Goal: Task Accomplishment & Management: Manage account settings

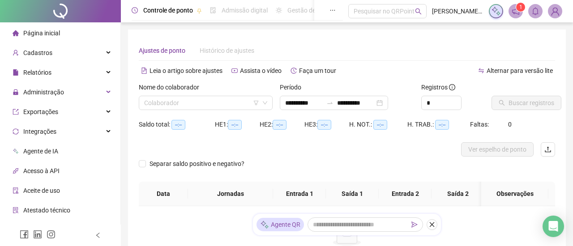
type input "**********"
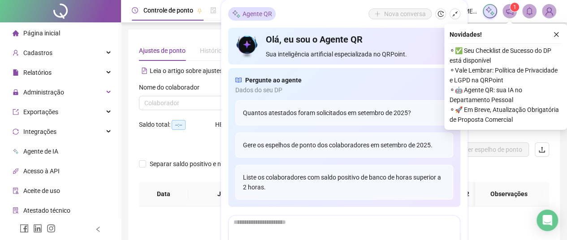
click at [550, 43] on div at bounding box center [505, 43] width 112 height 0
click at [555, 30] on button "button" at bounding box center [556, 34] width 11 height 11
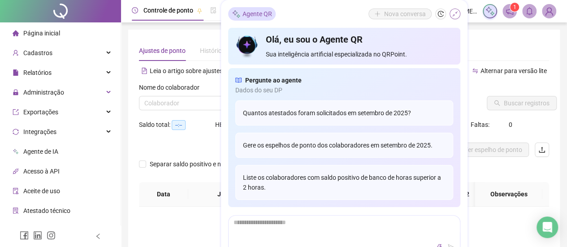
click at [457, 18] on button "button" at bounding box center [454, 14] width 11 height 11
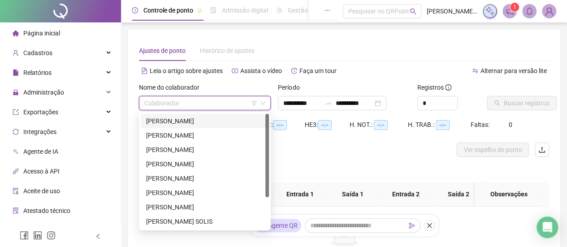
click at [187, 104] on input "search" at bounding box center [200, 102] width 113 height 13
click at [175, 210] on div "[PERSON_NAME]" at bounding box center [204, 207] width 117 height 10
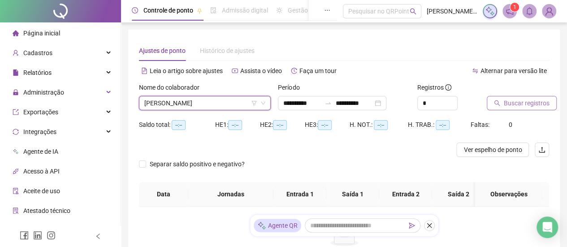
click at [545, 104] on span "Buscar registros" at bounding box center [527, 103] width 46 height 10
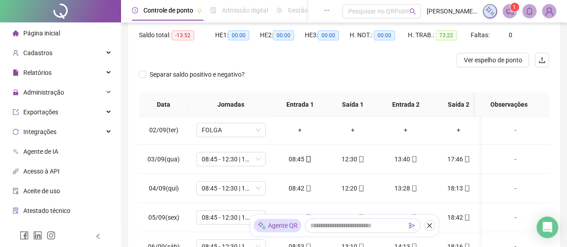
scroll to position [45, 0]
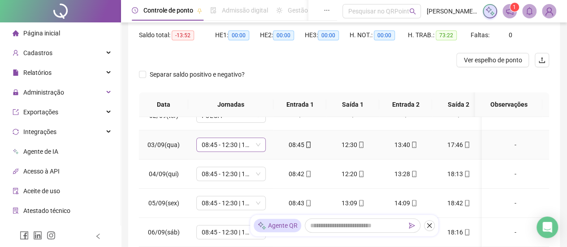
click at [246, 144] on span "08:45 - 12:30 | 13:30 - 18:45" at bounding box center [231, 144] width 59 height 13
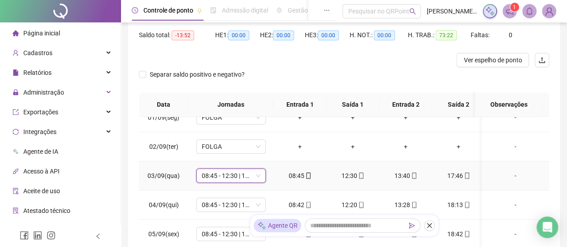
scroll to position [0, 0]
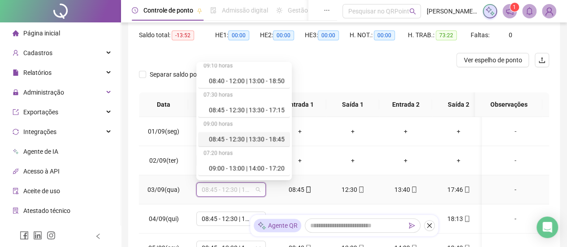
click at [240, 186] on span "08:45 - 12:30 | 13:30 - 18:45" at bounding box center [231, 189] width 59 height 13
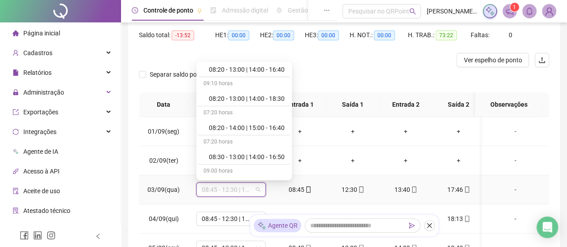
scroll to position [493, 0]
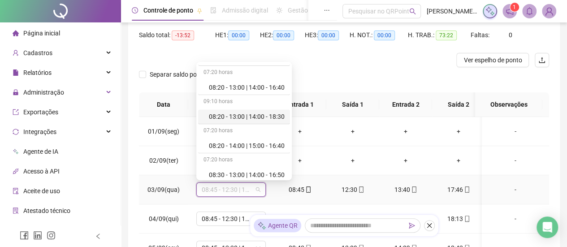
click at [248, 116] on div "08:20 - 13:00 | 14:00 - 18:30" at bounding box center [247, 117] width 76 height 10
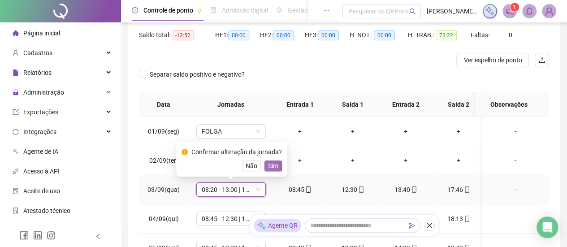
click at [270, 167] on span "Sim" at bounding box center [273, 166] width 10 height 10
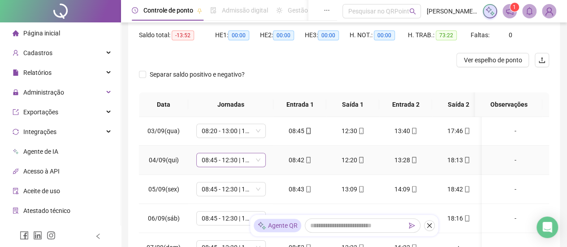
scroll to position [45, 0]
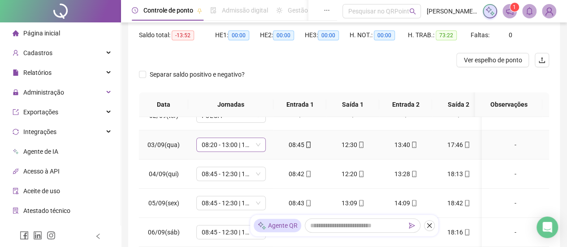
click at [231, 146] on span "08:20 - 13:00 | 14:00 - 18:30" at bounding box center [231, 144] width 59 height 13
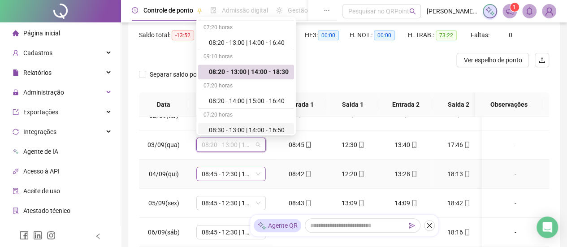
click at [243, 172] on span "08:45 - 12:30 | 13:30 - 18:45" at bounding box center [231, 173] width 59 height 13
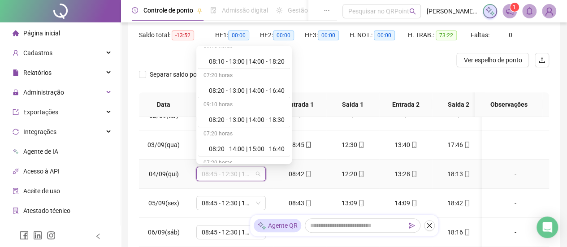
scroll to position [493, 0]
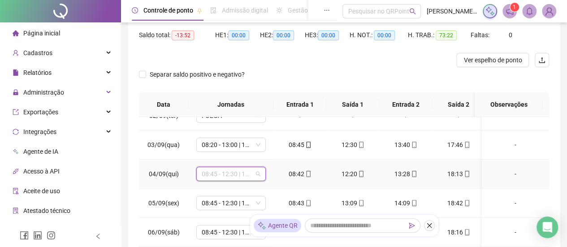
click at [236, 175] on span "08:45 - 12:30 | 13:30 - 18:45" at bounding box center [231, 173] width 59 height 13
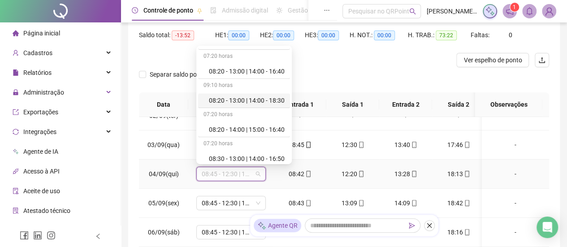
click at [253, 96] on div "08:20 - 13:00 | 14:00 - 18:30" at bounding box center [247, 100] width 76 height 10
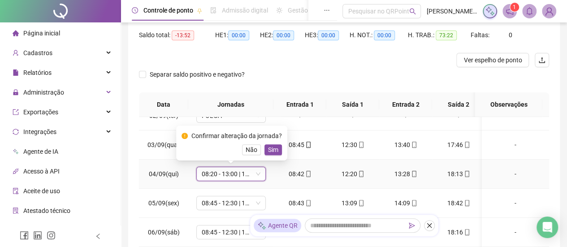
click at [280, 148] on div "Confirmar alteração da jornada? Não Sim" at bounding box center [231, 142] width 111 height 35
click at [278, 148] on button "Sim" at bounding box center [272, 149] width 17 height 11
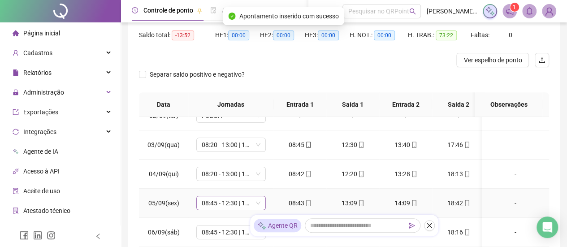
click at [232, 206] on span "08:45 - 12:30 | 13:30 - 18:45" at bounding box center [231, 202] width 59 height 13
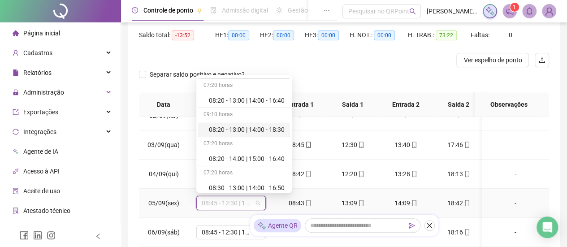
click at [252, 127] on div "08:20 - 13:00 | 14:00 - 18:30" at bounding box center [247, 130] width 76 height 10
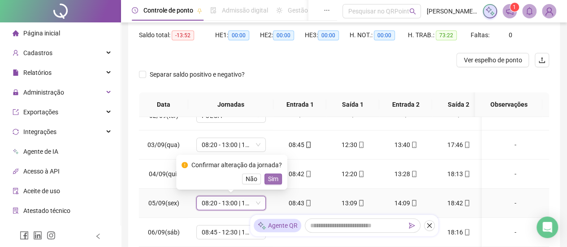
click at [274, 175] on span "Sim" at bounding box center [273, 179] width 10 height 10
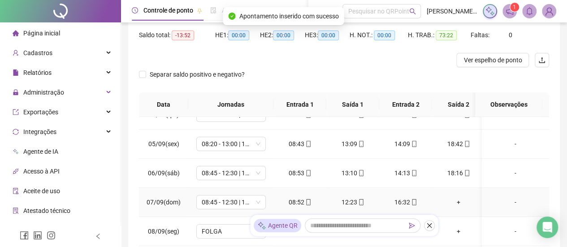
scroll to position [134, 0]
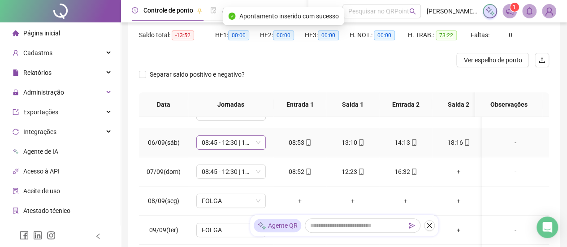
click at [238, 137] on span "08:45 - 12:30 | 13:30 - 18:45" at bounding box center [231, 142] width 59 height 13
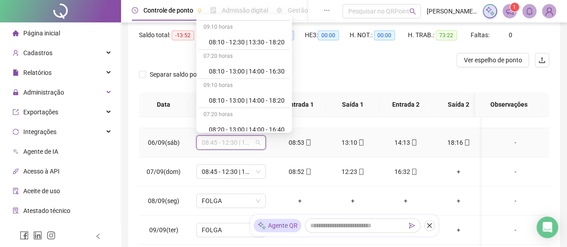
scroll to position [493, 0]
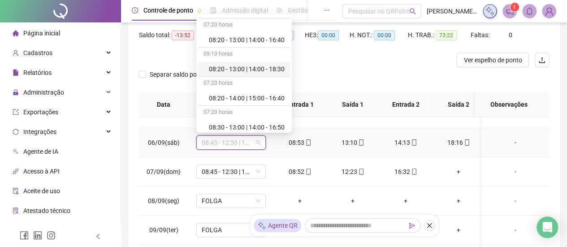
click at [252, 66] on div "08:20 - 13:00 | 14:00 - 18:30" at bounding box center [247, 69] width 76 height 10
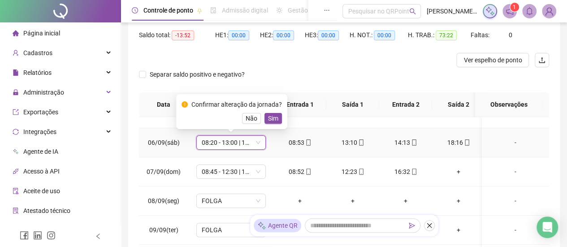
click at [281, 115] on div "Confirmar alteração da jornada? Não Sim" at bounding box center [231, 111] width 111 height 35
click at [280, 114] on div "Não Sim" at bounding box center [231, 118] width 100 height 11
click at [273, 117] on span "Sim" at bounding box center [273, 118] width 10 height 10
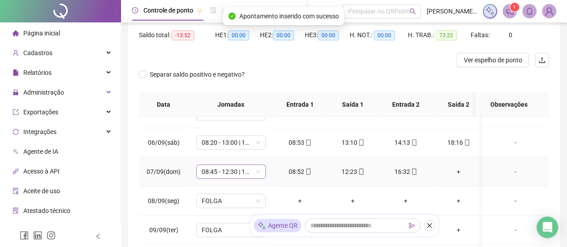
click at [237, 171] on span "08:45 - 12:30 | 13:30 - 17:15" at bounding box center [231, 171] width 59 height 13
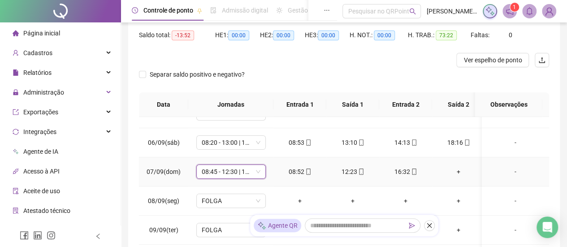
click at [237, 168] on span "08:45 - 12:30 | 13:30 - 17:15" at bounding box center [231, 171] width 59 height 13
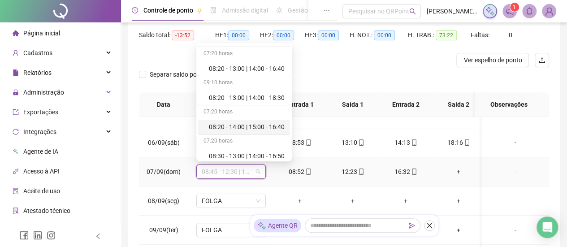
scroll to position [538, 0]
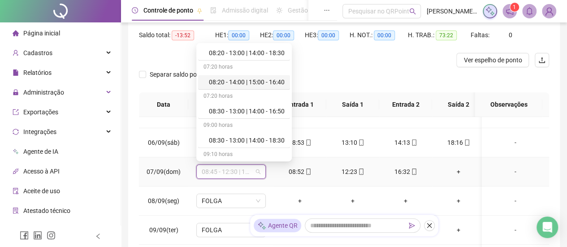
click at [252, 81] on div "08:20 - 14:00 | 15:00 - 16:40" at bounding box center [247, 82] width 76 height 10
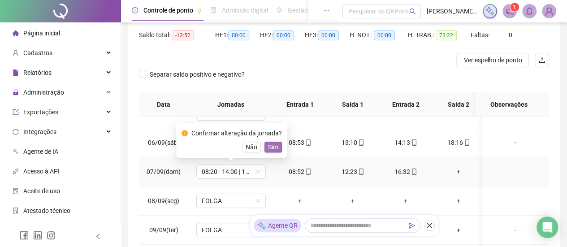
click at [273, 146] on span "Sim" at bounding box center [273, 147] width 10 height 10
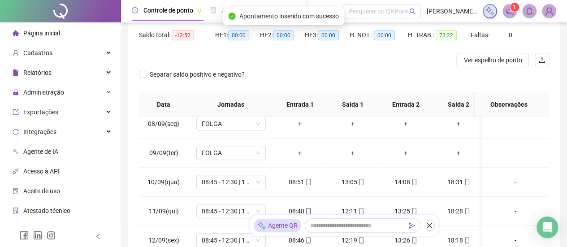
scroll to position [224, 0]
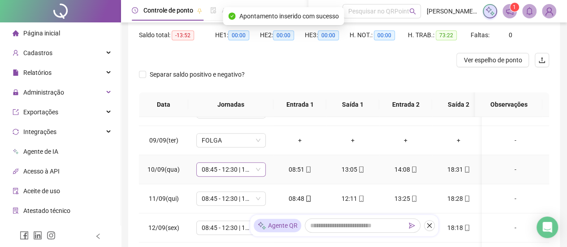
click at [233, 170] on span "08:45 - 12:30 | 13:30 - 18:45" at bounding box center [231, 169] width 59 height 13
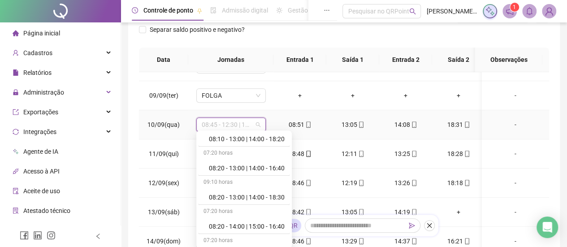
scroll to position [493, 0]
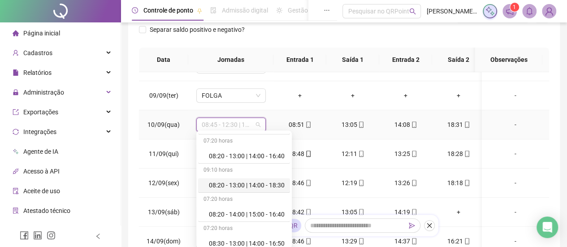
click at [245, 184] on div "08:20 - 13:00 | 14:00 - 18:30" at bounding box center [247, 185] width 76 height 10
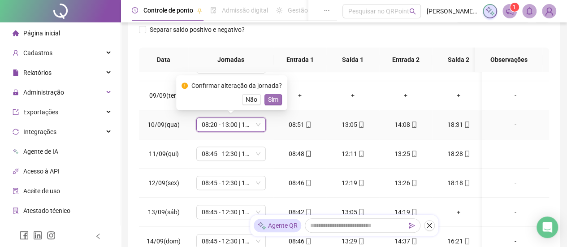
click at [271, 99] on span "Sim" at bounding box center [273, 100] width 10 height 10
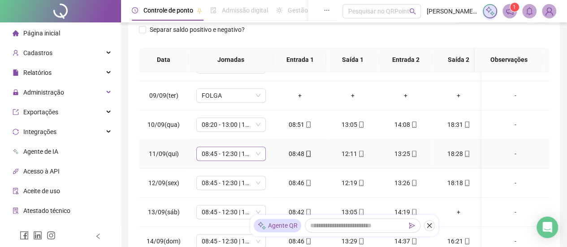
click at [241, 157] on span "08:45 - 12:30 | 13:30 - 18:45" at bounding box center [231, 153] width 59 height 13
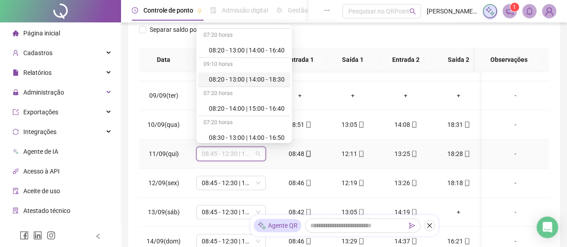
click at [260, 76] on div "08:20 - 13:00 | 14:00 - 18:30" at bounding box center [247, 79] width 76 height 10
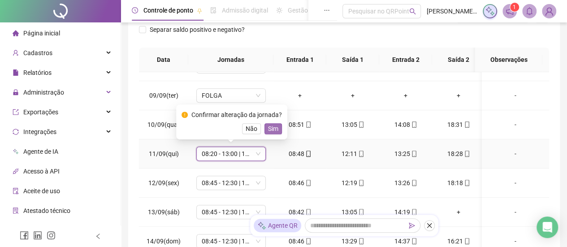
click at [275, 129] on span "Sim" at bounding box center [273, 129] width 10 height 10
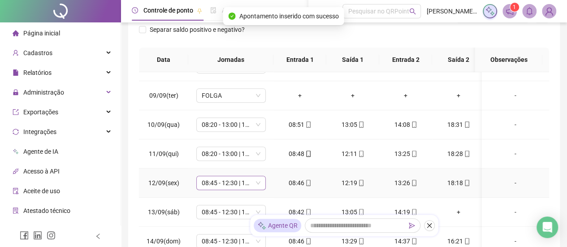
click at [237, 181] on span "08:45 - 12:30 | 13:30 - 18:45" at bounding box center [231, 182] width 59 height 13
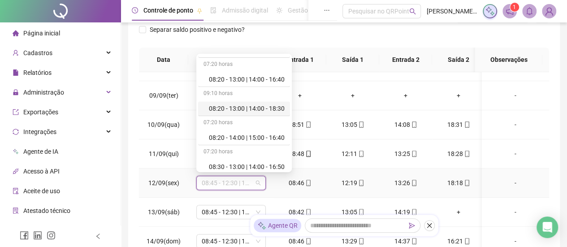
click at [268, 107] on div "08:20 - 13:00 | 14:00 - 18:30" at bounding box center [247, 108] width 76 height 10
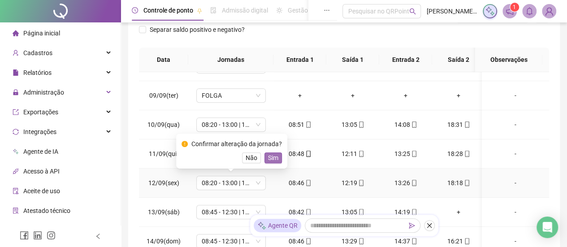
click at [277, 158] on button "Sim" at bounding box center [272, 157] width 17 height 11
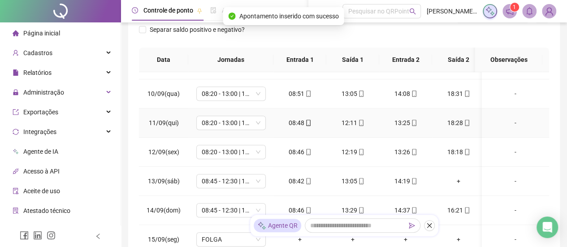
scroll to position [269, 0]
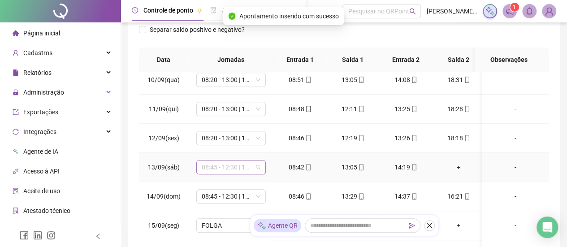
click at [239, 164] on span "08:45 - 12:30 | 13:30 - 18:45" at bounding box center [231, 166] width 59 height 13
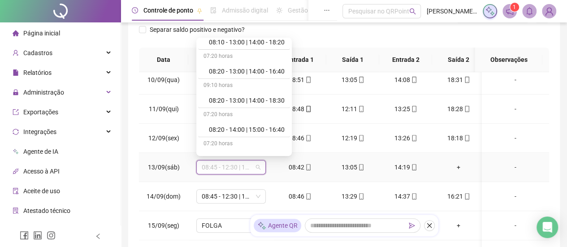
scroll to position [493, 0]
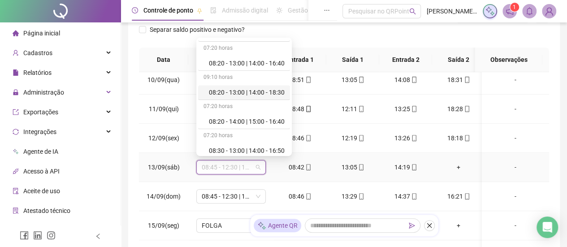
click at [263, 88] on div "08:20 - 13:00 | 14:00 - 18:30" at bounding box center [247, 92] width 76 height 10
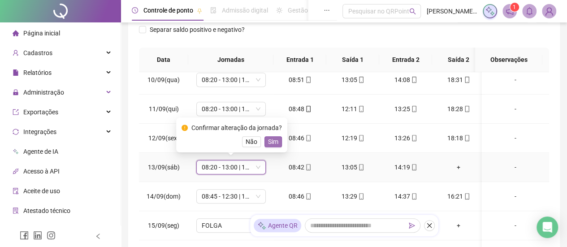
click at [277, 136] on button "Sim" at bounding box center [272, 141] width 17 height 11
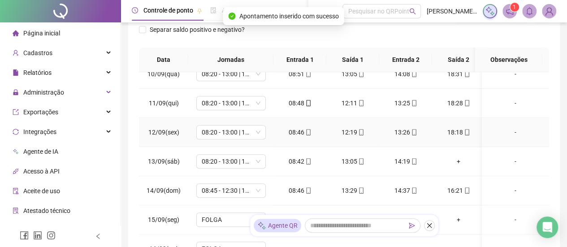
scroll to position [279, 0]
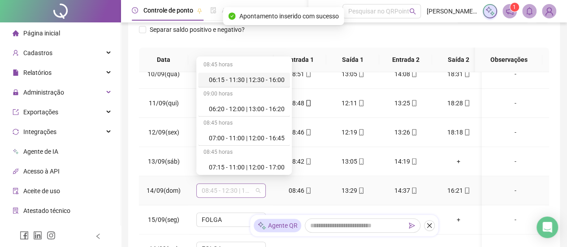
click at [237, 186] on span "08:45 - 12:30 | 13:30 - 17:15" at bounding box center [231, 190] width 59 height 13
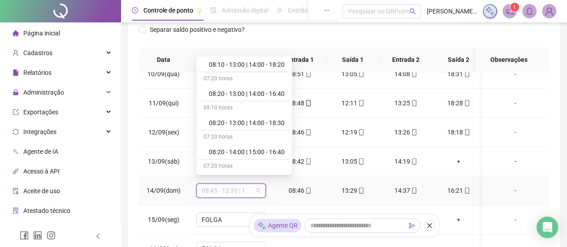
scroll to position [493, 0]
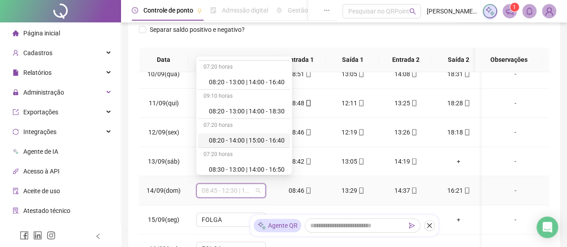
click at [254, 135] on div "08:20 - 14:00 | 15:00 - 16:40" at bounding box center [247, 140] width 76 height 10
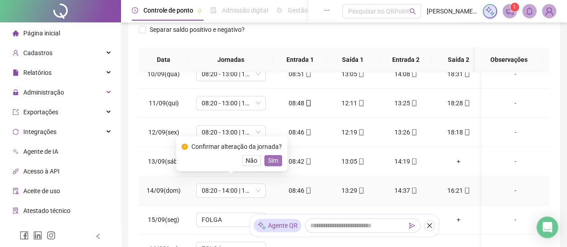
click at [275, 161] on span "Sim" at bounding box center [273, 160] width 10 height 10
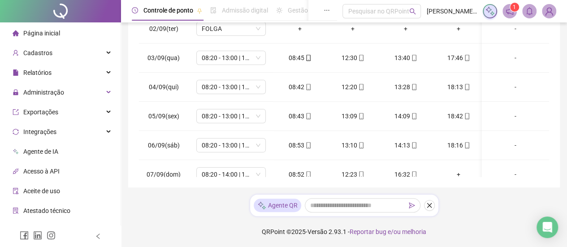
scroll to position [0, 0]
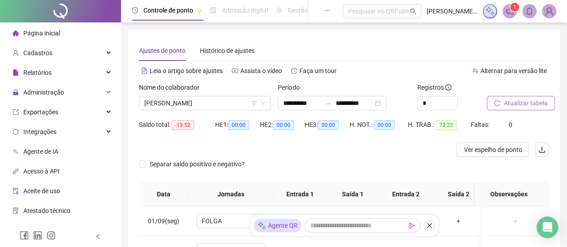
click at [505, 107] on span "Atualizar tabela" at bounding box center [526, 103] width 44 height 10
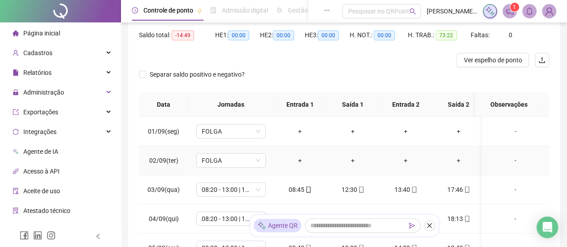
scroll to position [45, 0]
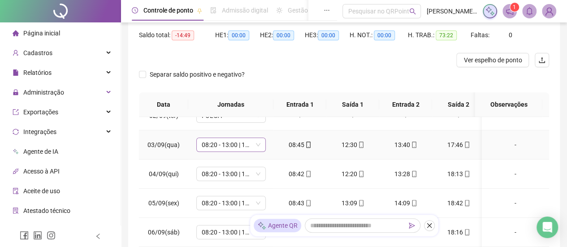
click at [242, 145] on span "08:20 - 13:00 | 14:00 - 18:30" at bounding box center [231, 144] width 59 height 13
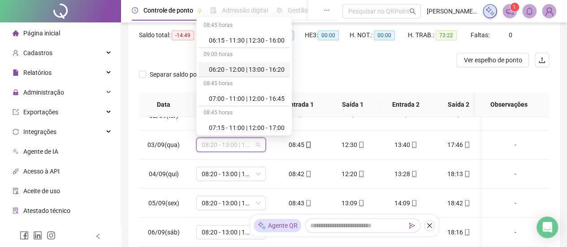
click at [342, 54] on div at bounding box center [292, 60] width 307 height 14
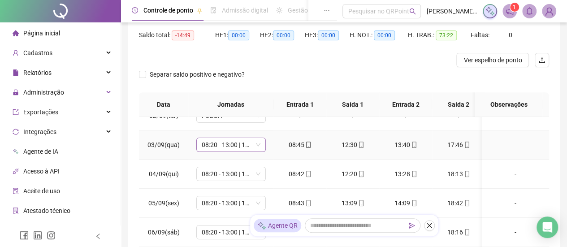
click at [213, 142] on span "08:20 - 13:00 | 14:00 - 18:30" at bounding box center [231, 144] width 59 height 13
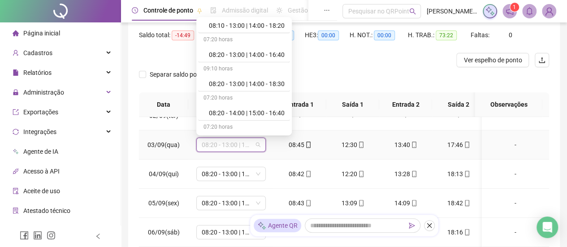
scroll to position [493, 0]
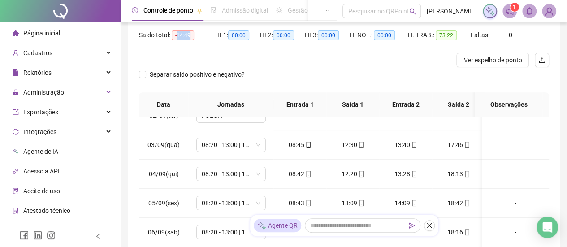
drag, startPoint x: 176, startPoint y: 35, endPoint x: 193, endPoint y: 33, distance: 16.8
click at [193, 33] on span "-14:49" at bounding box center [183, 35] width 22 height 10
click at [192, 47] on div "Saldo total: -14:49" at bounding box center [177, 40] width 76 height 25
drag, startPoint x: 175, startPoint y: 37, endPoint x: 190, endPoint y: 35, distance: 15.3
click at [190, 35] on span "-14:49" at bounding box center [183, 35] width 22 height 10
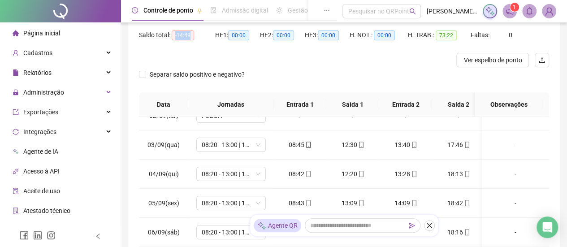
click at [181, 36] on span "-14:49" at bounding box center [183, 35] width 22 height 10
drag, startPoint x: 177, startPoint y: 37, endPoint x: 194, endPoint y: 33, distance: 17.6
click at [194, 33] on div "Saldo total: -14:49" at bounding box center [177, 35] width 76 height 10
click at [194, 41] on div "Saldo total: -14:49" at bounding box center [177, 35] width 76 height 14
click at [195, 44] on div "Saldo total: -14:49" at bounding box center [177, 40] width 76 height 25
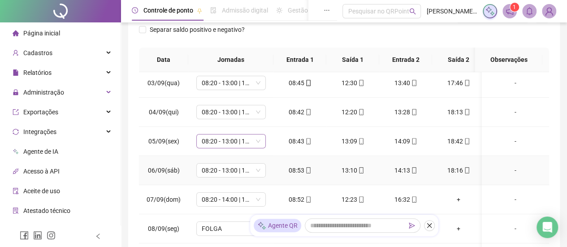
scroll to position [55, 0]
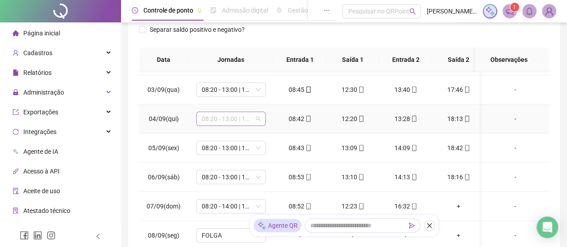
click at [233, 118] on span "08:20 - 13:00 | 14:00 - 18:30" at bounding box center [231, 118] width 59 height 13
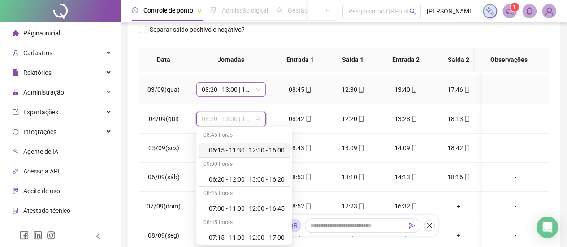
click at [236, 94] on span "08:20 - 13:00 | 14:00 - 18:30" at bounding box center [231, 89] width 59 height 13
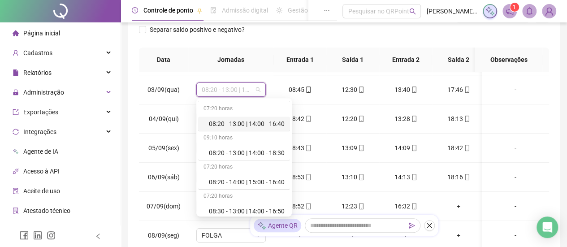
click at [187, 39] on div "Separar saldo positivo e negativo?" at bounding box center [199, 34] width 121 height 25
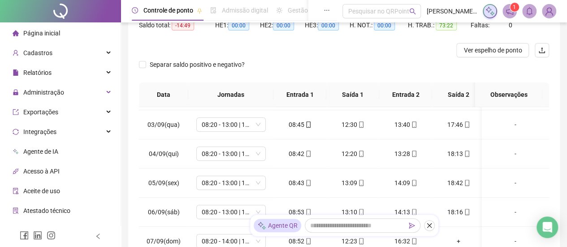
scroll to position [90, 0]
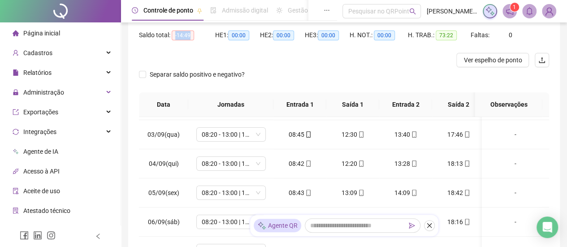
drag, startPoint x: 173, startPoint y: 35, endPoint x: 196, endPoint y: 36, distance: 22.4
click at [196, 36] on div "Saldo total: -14:49" at bounding box center [177, 35] width 76 height 10
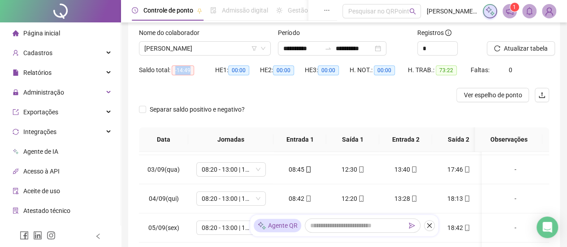
scroll to position [0, 0]
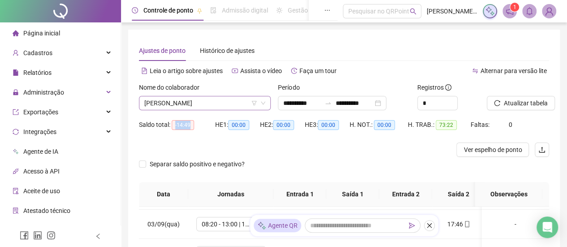
click at [207, 99] on span "[PERSON_NAME]" at bounding box center [204, 102] width 121 height 13
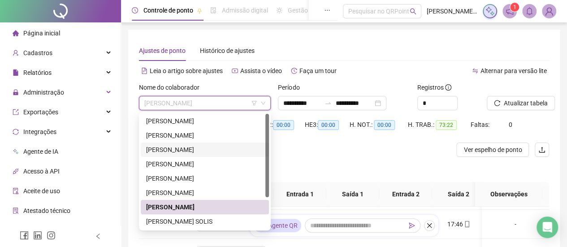
click at [202, 152] on div "[PERSON_NAME]" at bounding box center [204, 150] width 117 height 10
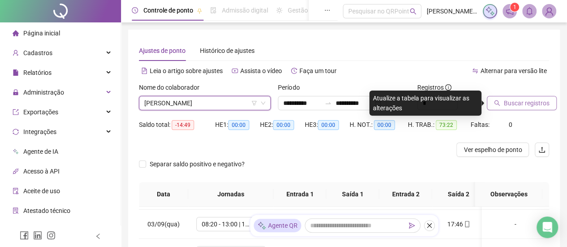
click at [521, 101] on span "Buscar registros" at bounding box center [527, 103] width 46 height 10
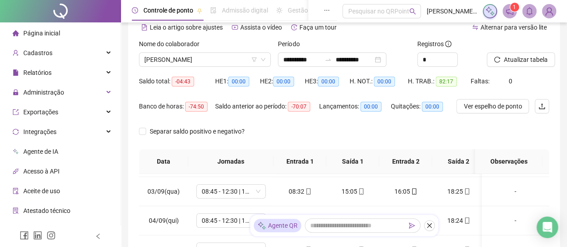
scroll to position [90, 0]
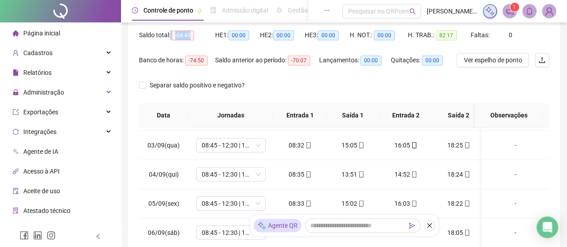
drag, startPoint x: 199, startPoint y: 40, endPoint x: 210, endPoint y: 41, distance: 10.3
click at [210, 41] on div "Saldo total: -04:43" at bounding box center [177, 35] width 76 height 14
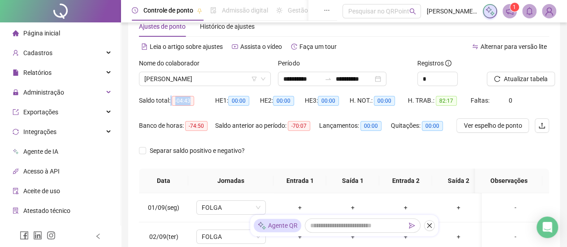
scroll to position [0, 0]
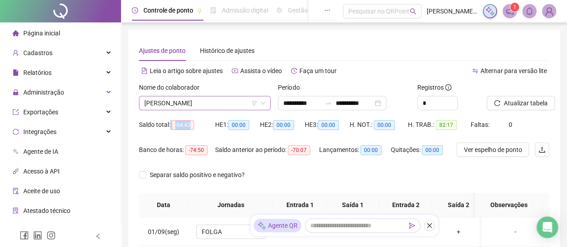
click at [218, 105] on span "[PERSON_NAME]" at bounding box center [204, 102] width 121 height 13
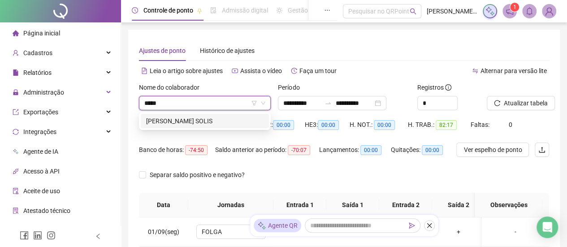
type input "******"
click at [223, 125] on div "[PERSON_NAME] SOLIS" at bounding box center [204, 121] width 117 height 10
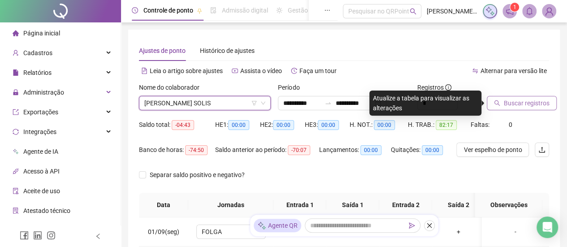
click at [533, 102] on span "Buscar registros" at bounding box center [527, 103] width 46 height 10
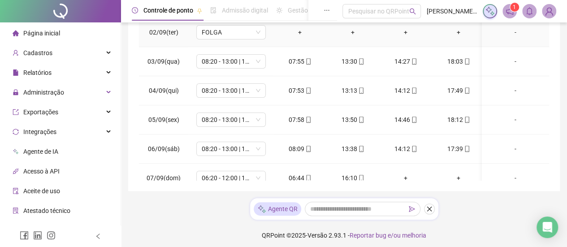
scroll to position [221, 0]
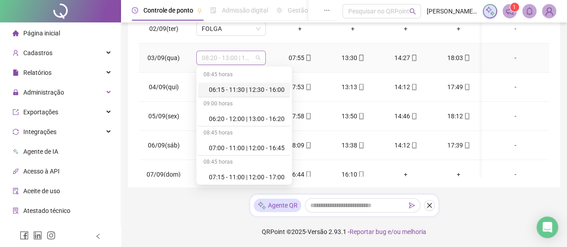
click at [228, 59] on span "08:20 - 13:00 | 14:00 - 18:30" at bounding box center [231, 57] width 59 height 13
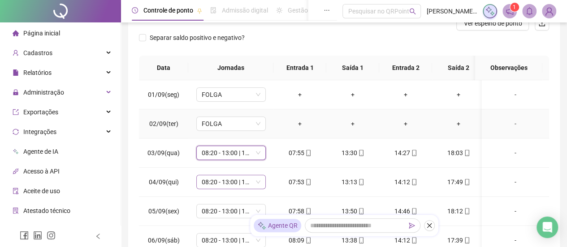
scroll to position [87, 0]
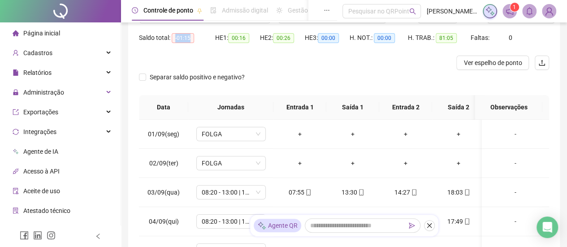
drag, startPoint x: 174, startPoint y: 38, endPoint x: 190, endPoint y: 39, distance: 16.2
click at [190, 39] on span "-01:15" at bounding box center [183, 38] width 22 height 10
click at [199, 56] on div at bounding box center [292, 63] width 307 height 14
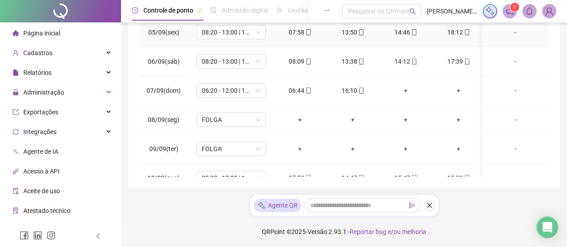
scroll to position [134, 0]
